Goal: Information Seeking & Learning: Learn about a topic

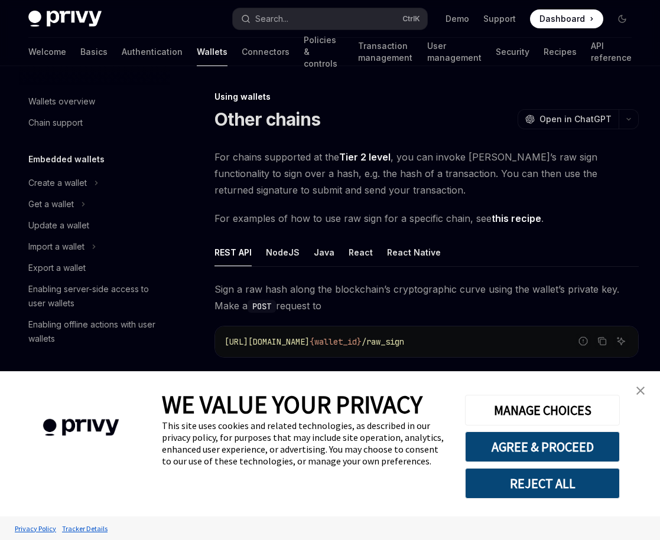
type textarea "*"
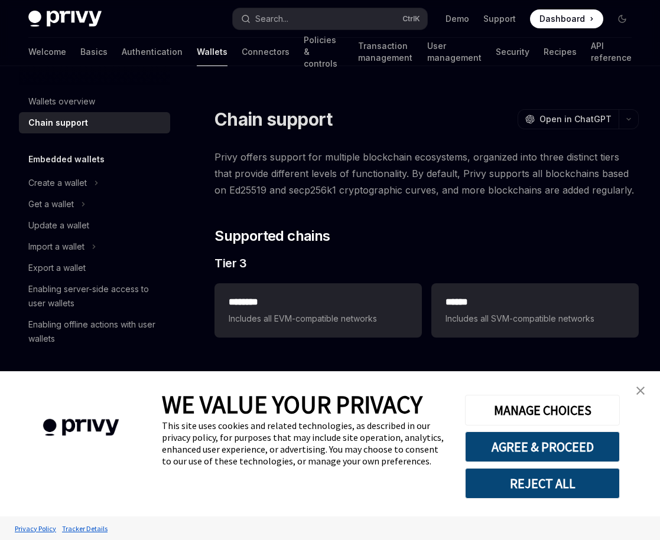
type textarea "*"
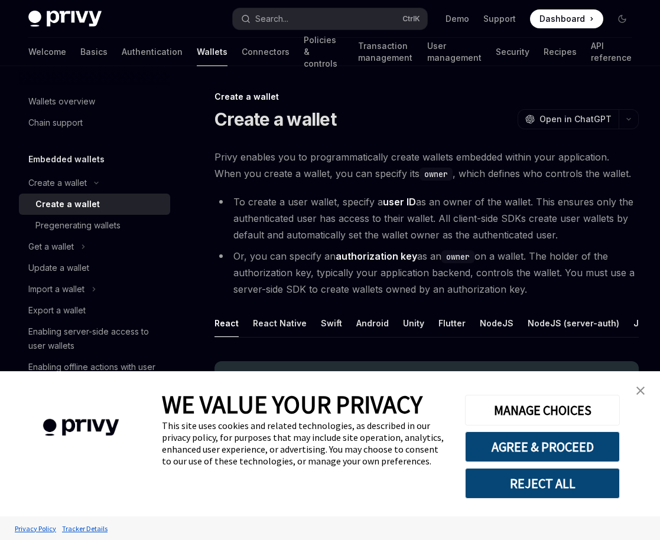
type textarea "*"
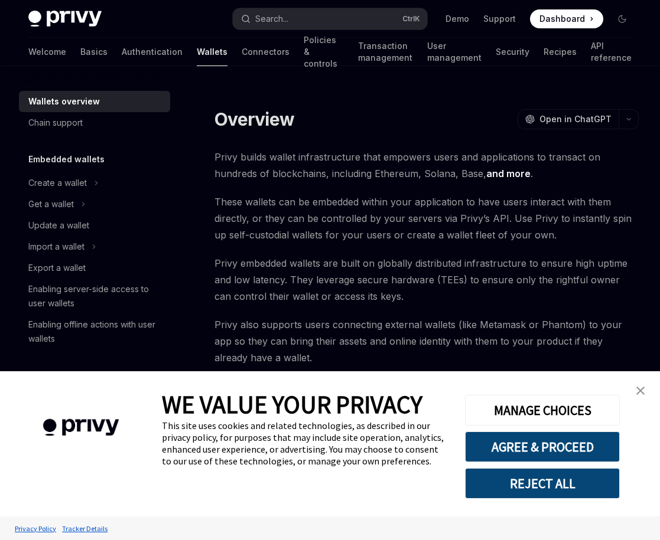
type textarea "*"
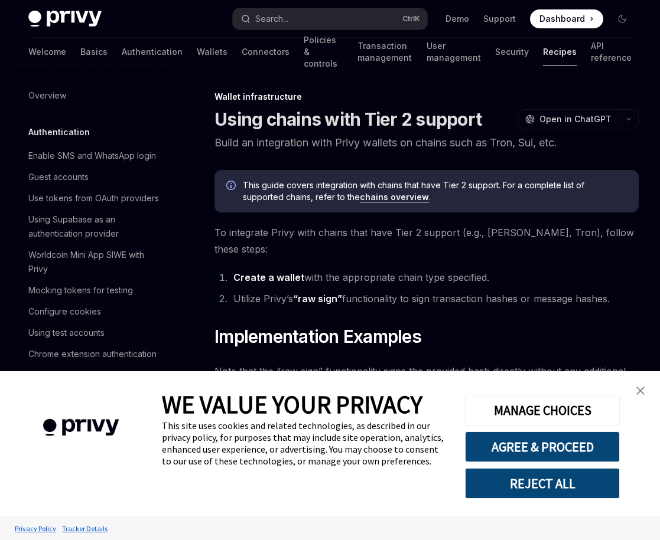
type textarea "*"
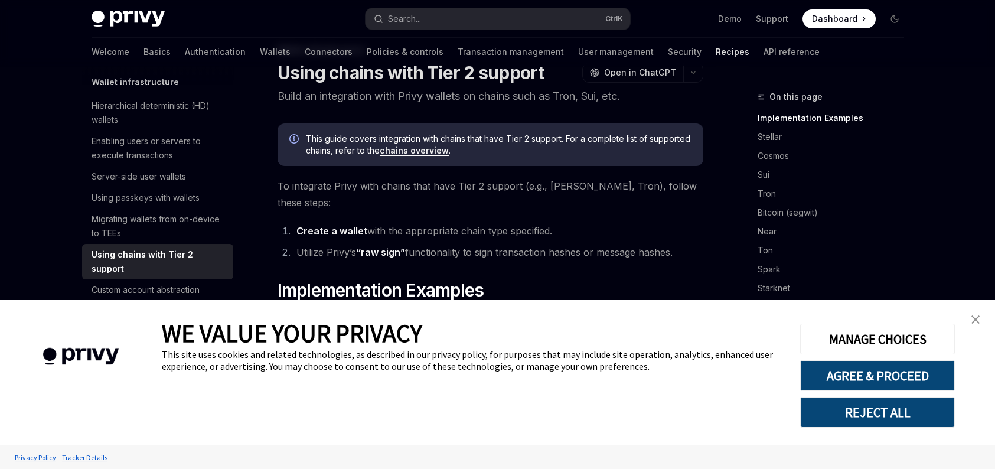
scroll to position [48, 0]
